Goal: Transaction & Acquisition: Purchase product/service

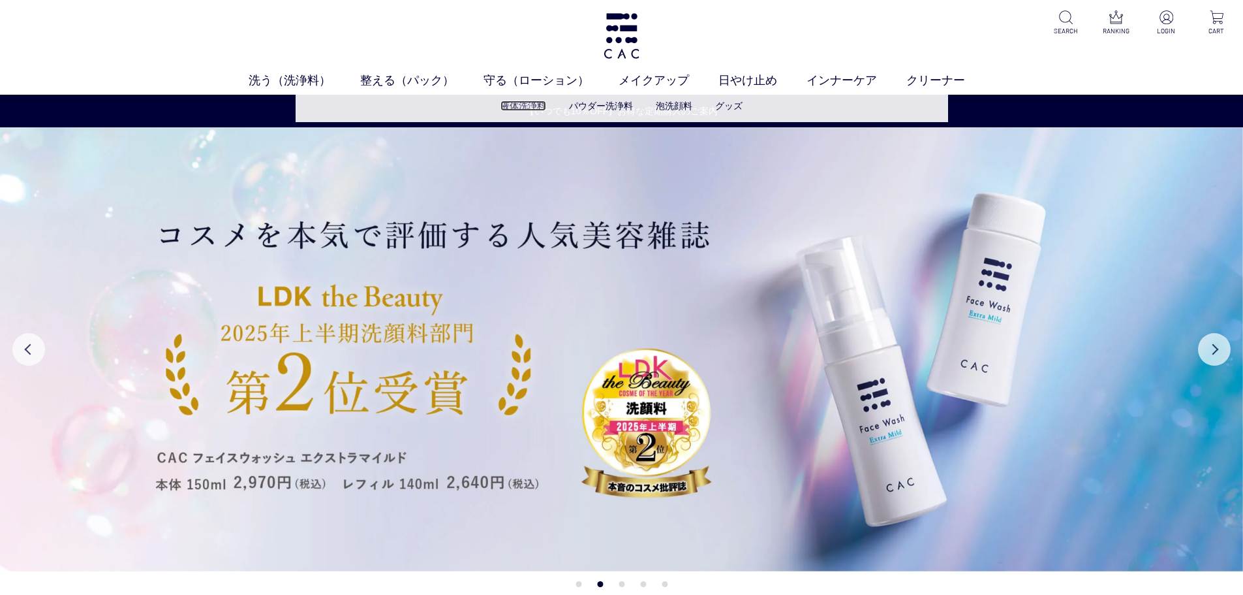
click at [509, 104] on link "液体洗浄料" at bounding box center [524, 106] width 46 height 10
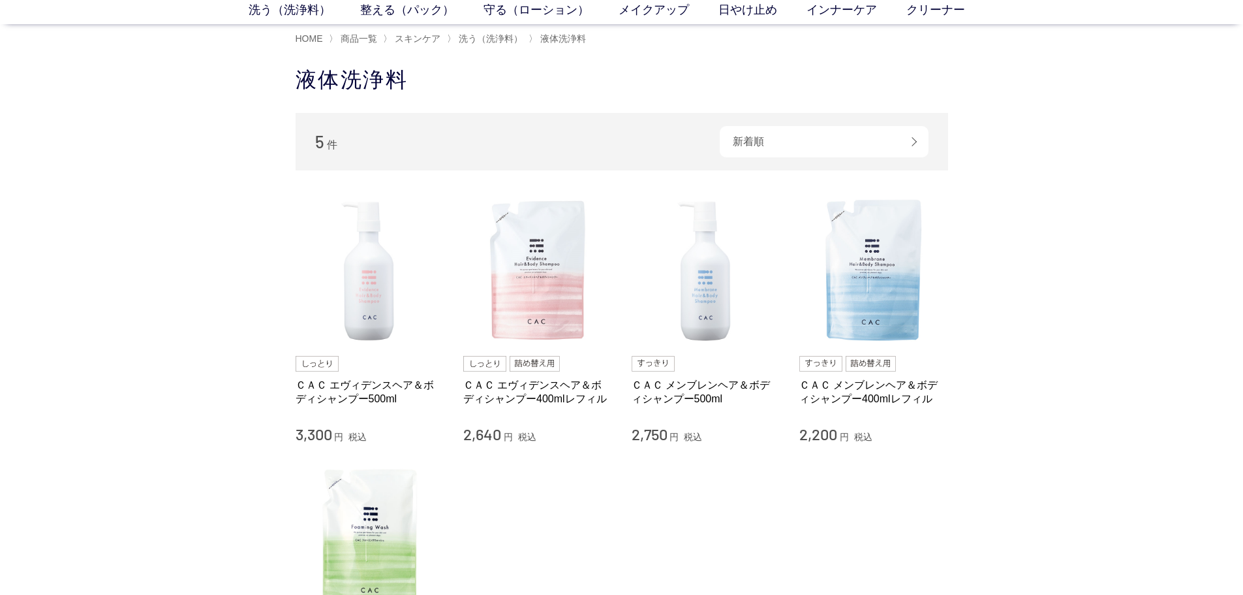
scroll to position [65, 0]
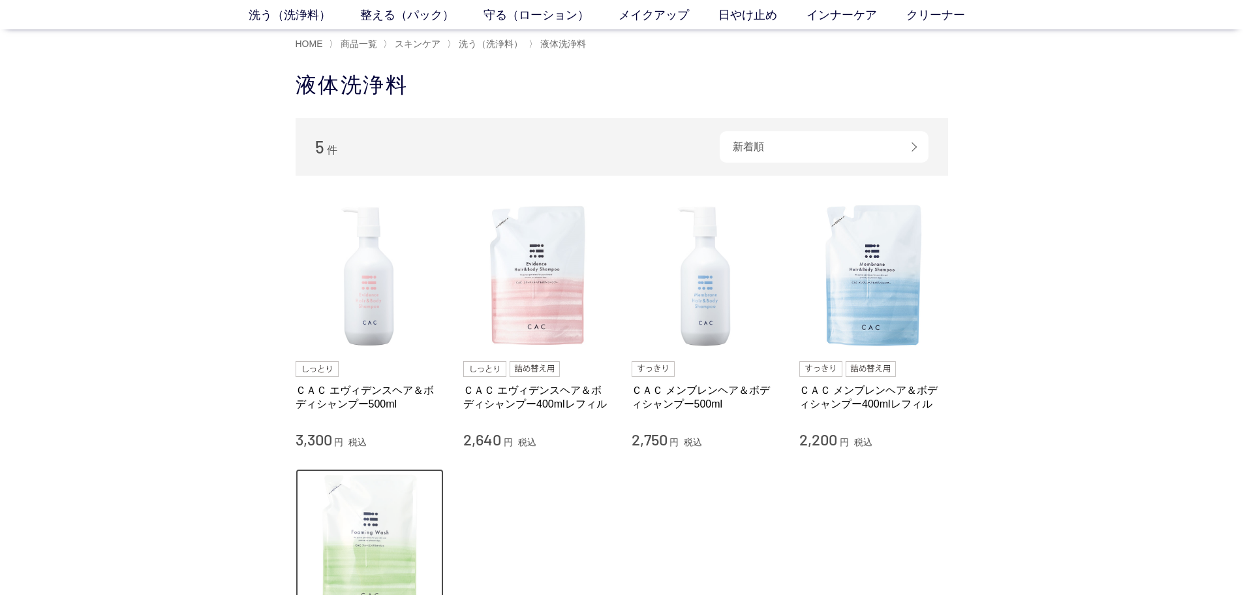
click at [411, 556] on img at bounding box center [370, 543] width 149 height 149
